Goal: Find specific page/section: Find specific page/section

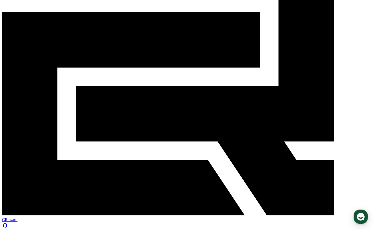
scroll to position [64, 0]
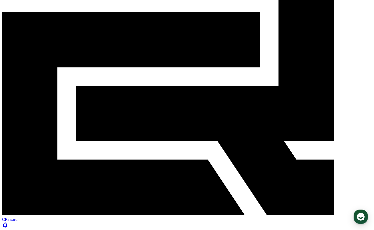
paste input "**********"
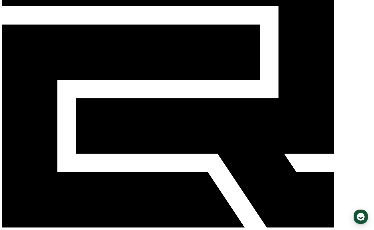
scroll to position [51, 0]
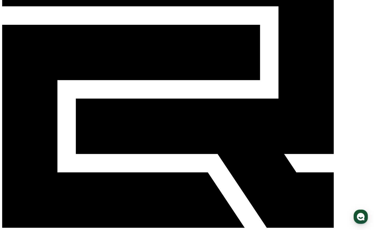
type input "**********"
